Goal: Transaction & Acquisition: Purchase product/service

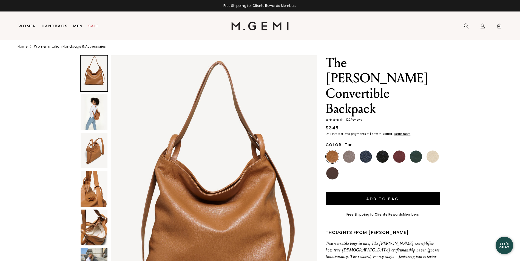
scroll to position [12, 0]
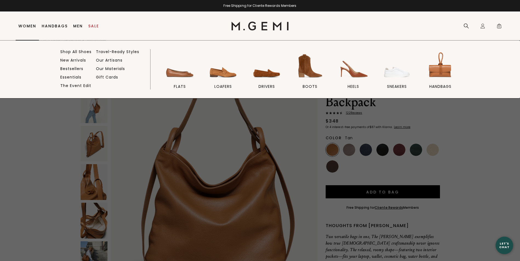
click at [24, 24] on link "Women" at bounding box center [27, 26] width 18 height 4
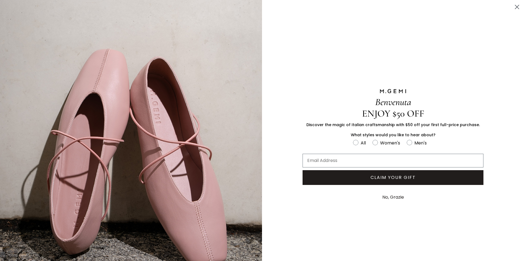
click at [391, 196] on button "No, Grazie" at bounding box center [393, 198] width 27 height 14
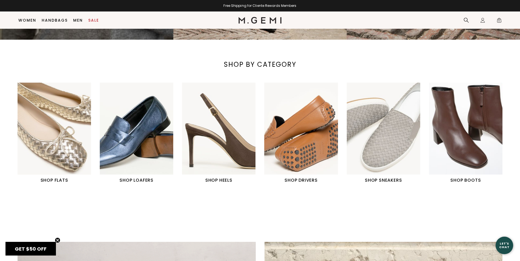
scroll to position [208, 0]
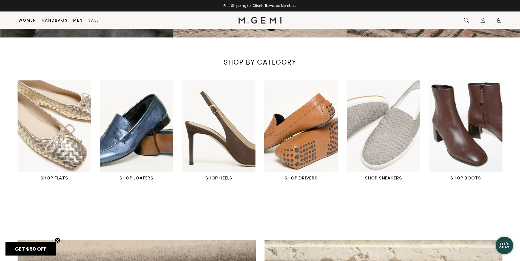
click at [142, 174] on link "SHOP LOAFERS" at bounding box center [136, 131] width 73 height 101
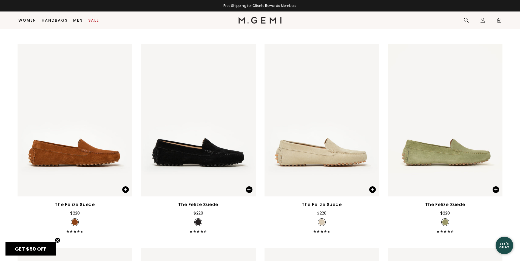
scroll to position [1139, 0]
